Goal: Task Accomplishment & Management: Use online tool/utility

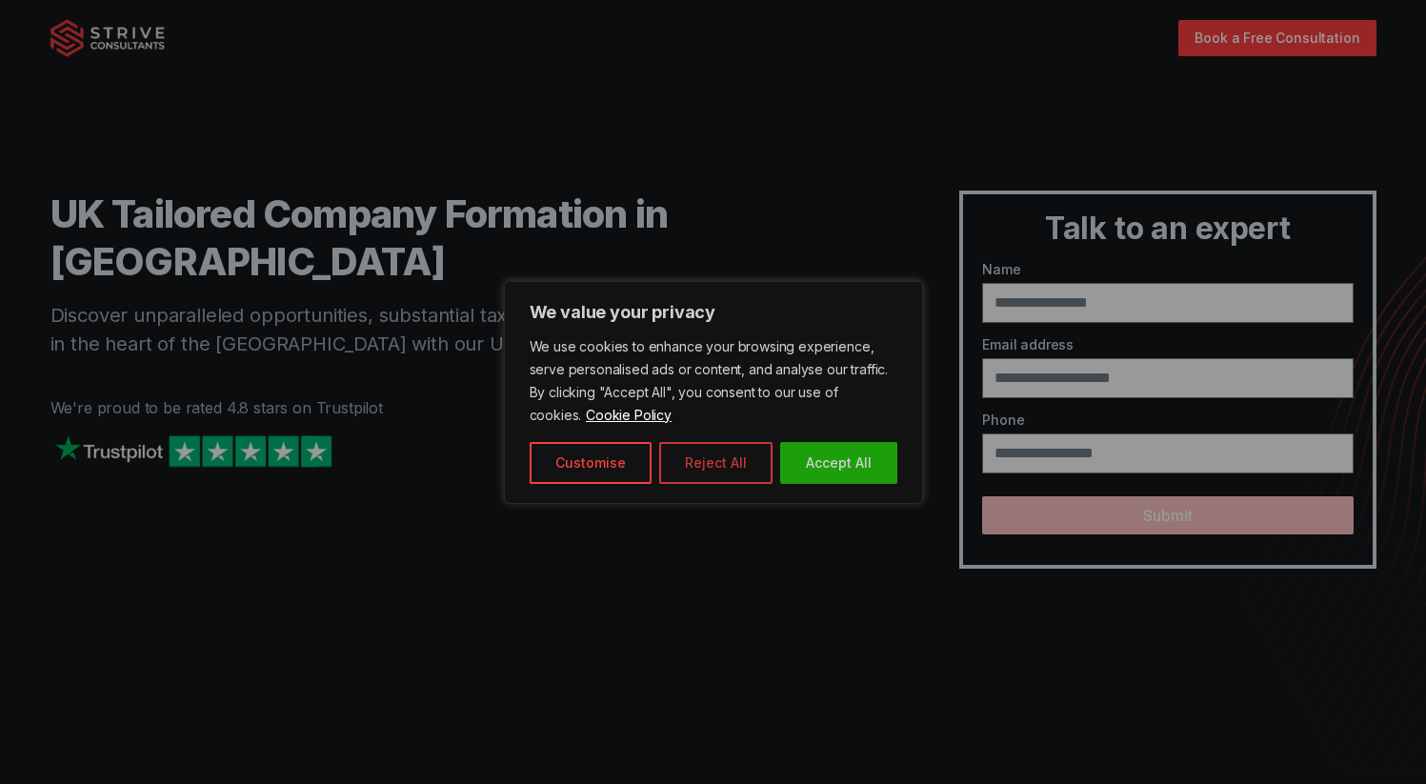
click at [736, 443] on button "Reject All" at bounding box center [715, 463] width 113 height 42
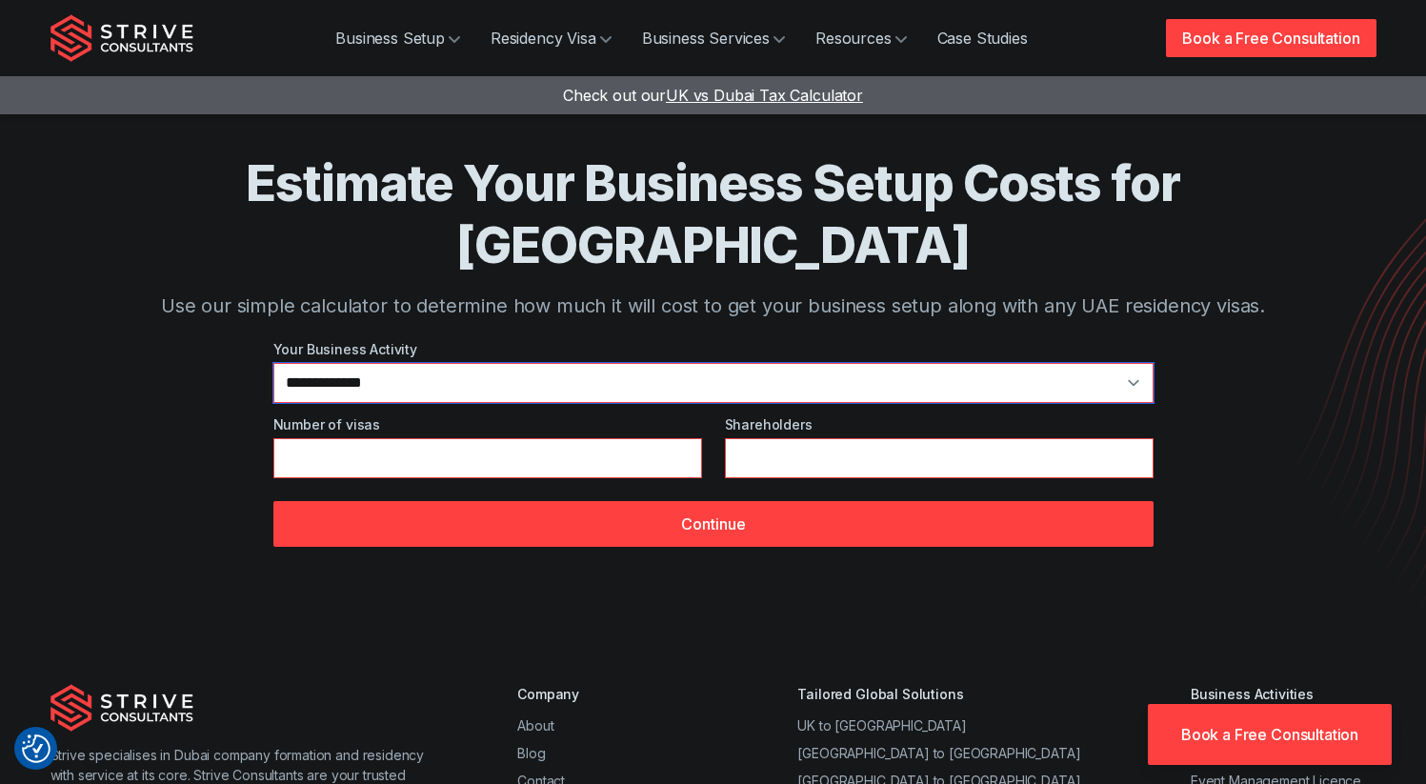
click at [392, 363] on select "**********" at bounding box center [713, 383] width 880 height 40
select select "*"
click at [273, 363] on select "**********" at bounding box center [713, 383] width 880 height 40
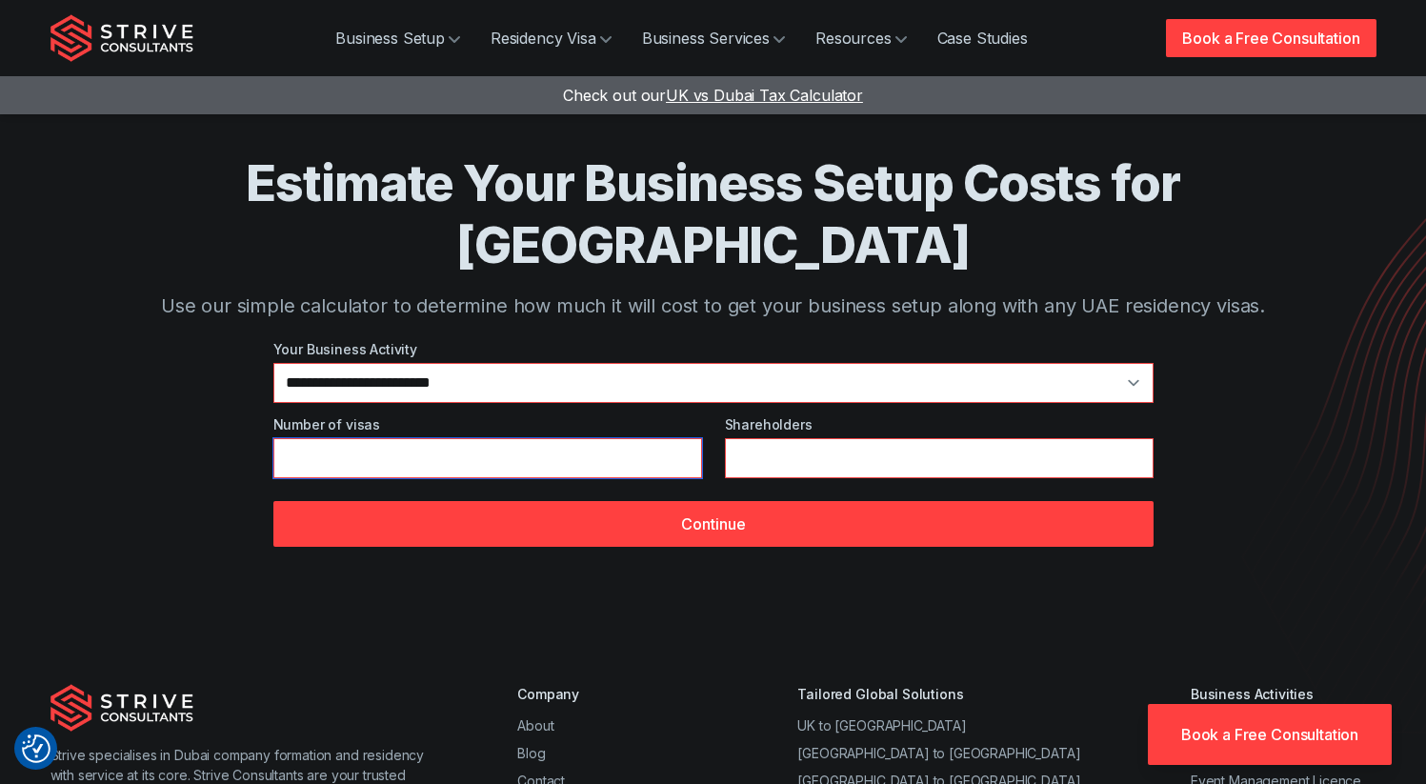
click at [410, 438] on input "*" at bounding box center [487, 458] width 429 height 40
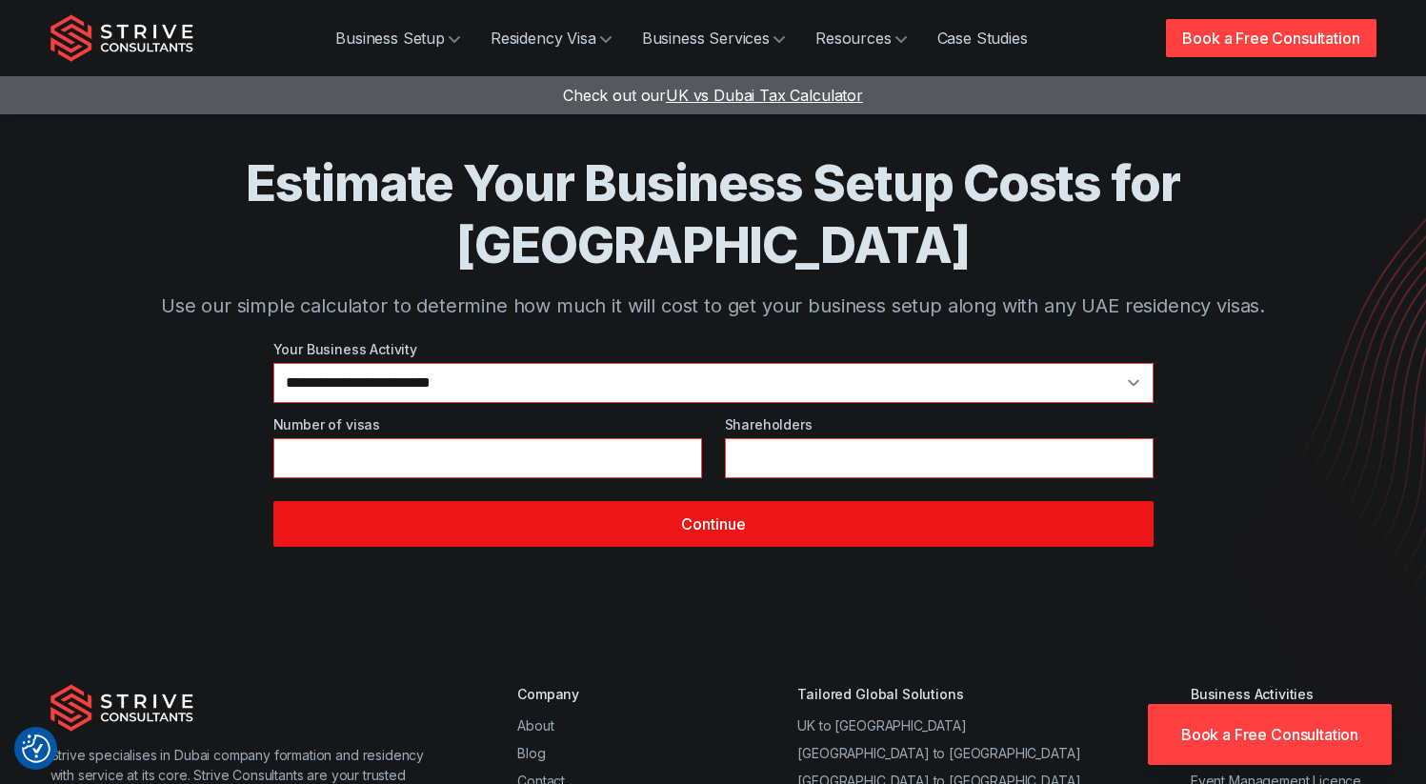
click at [469, 501] on button "Continue" at bounding box center [713, 524] width 880 height 46
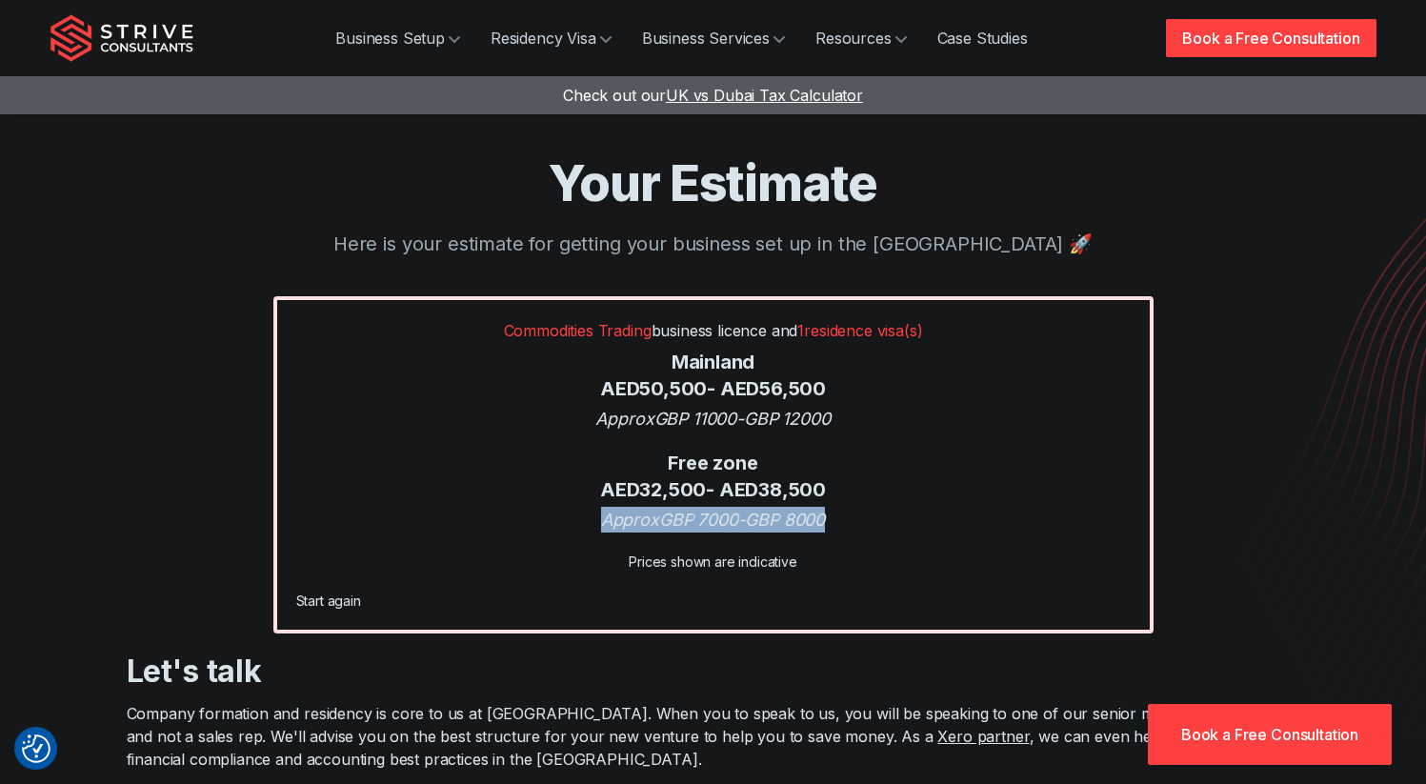
drag, startPoint x: 833, startPoint y: 520, endPoint x: 589, endPoint y: 517, distance: 244.8
click at [589, 517] on div "Approx GBP 7000 - GBP 8000" at bounding box center [713, 520] width 834 height 26
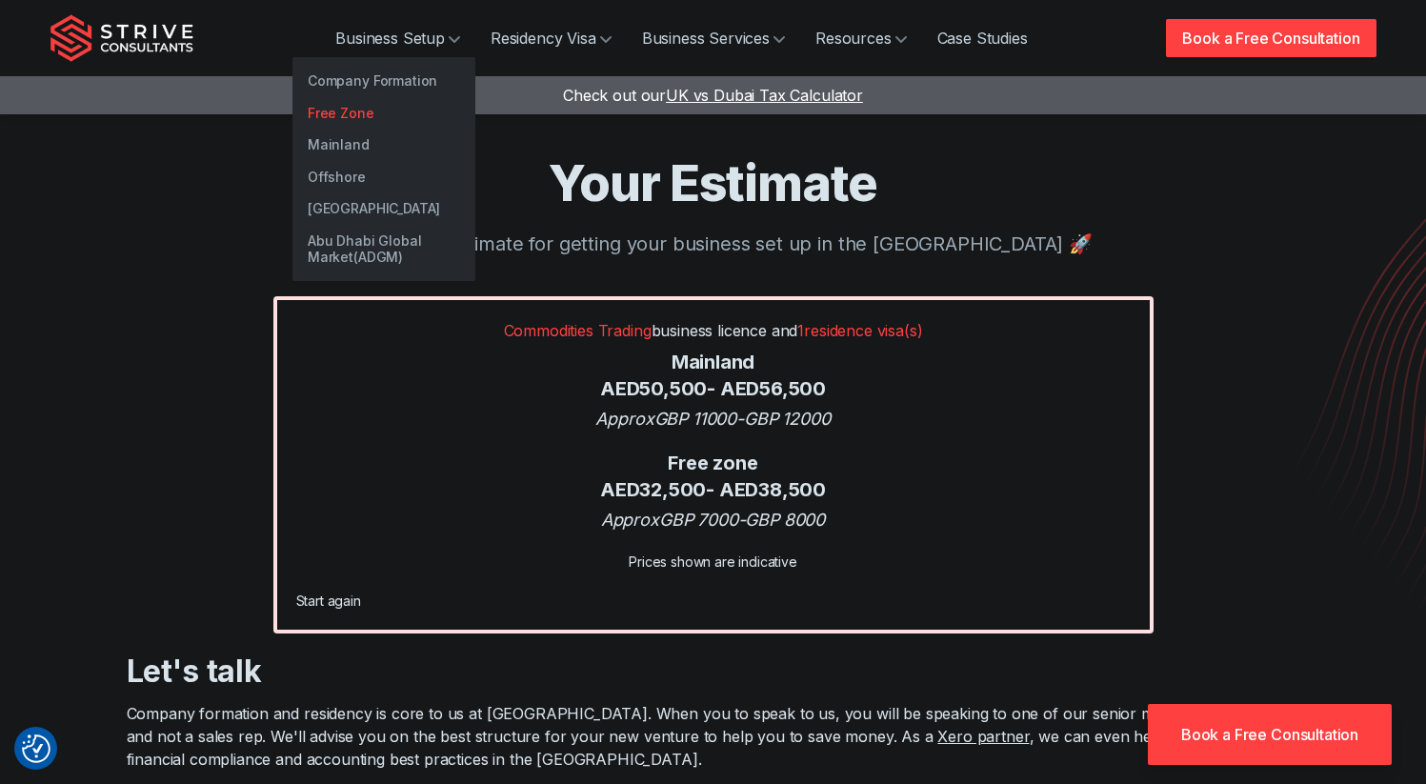
click at [350, 105] on link "Free Zone" at bounding box center [383, 113] width 183 height 32
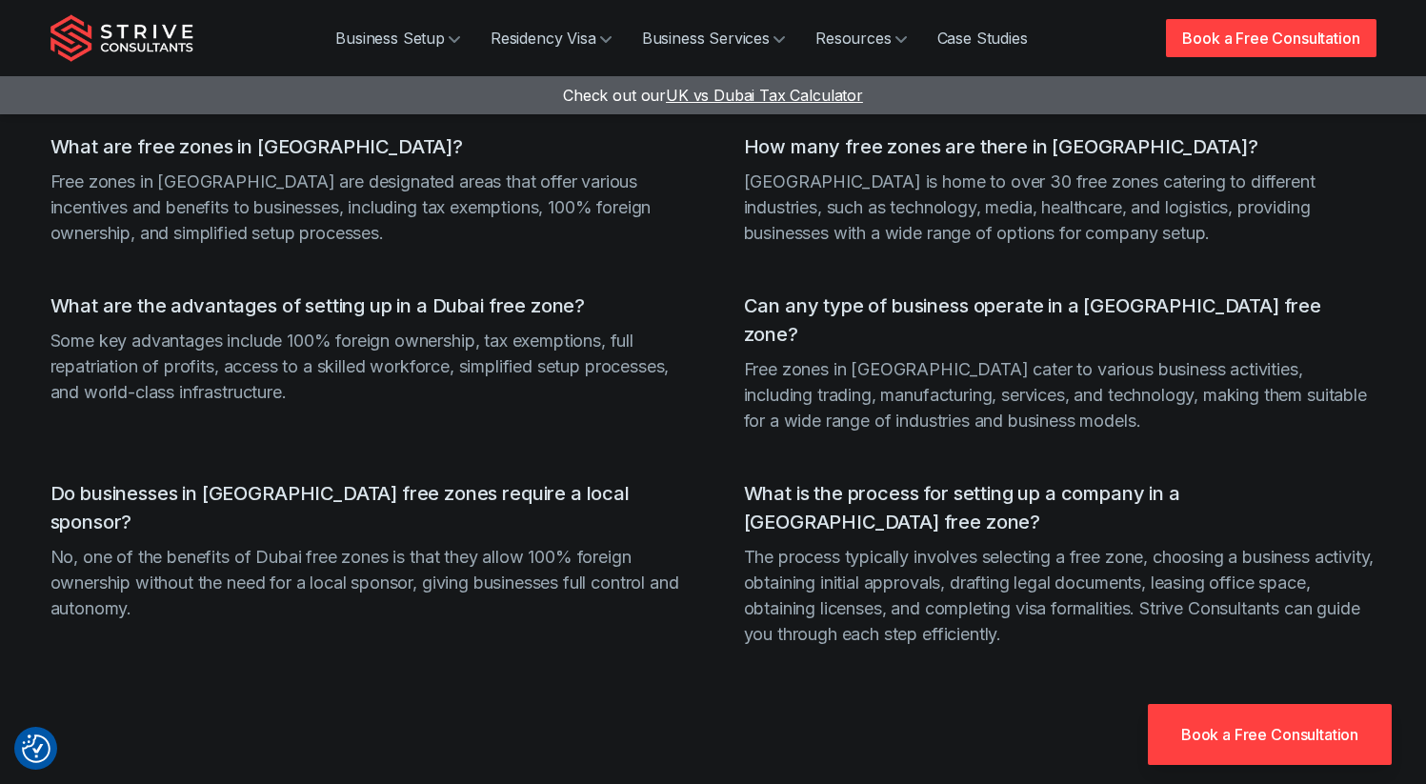
scroll to position [4220, 0]
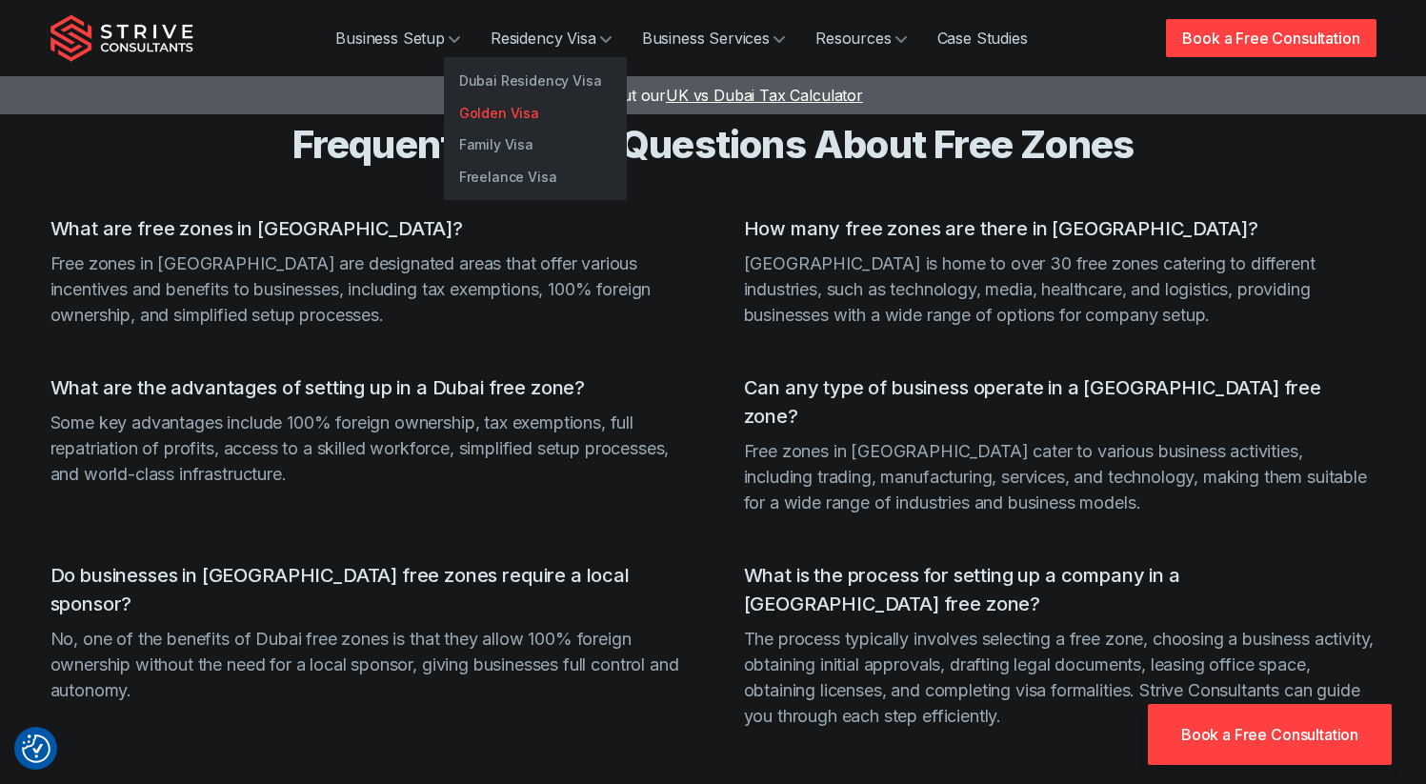
click at [511, 103] on link "Golden Visa" at bounding box center [535, 113] width 183 height 32
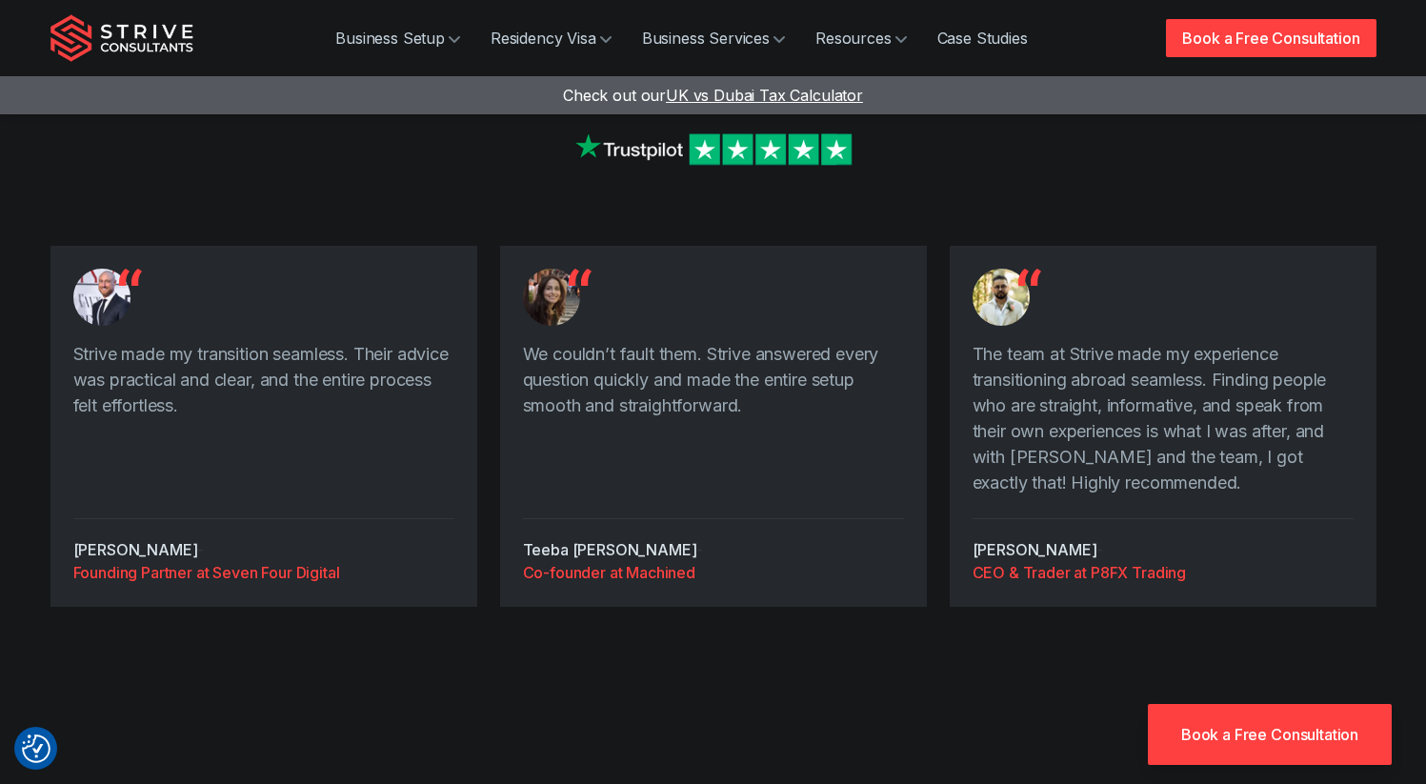
scroll to position [3492, 0]
